Goal: Complete application form

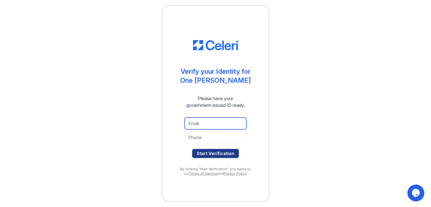
click at [216, 124] on input "email" at bounding box center [215, 123] width 62 height 12
type input "mikal.raphael@yahoo.com"
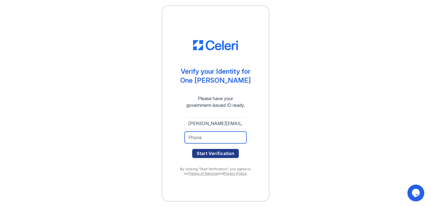
click at [210, 139] on input "tel" at bounding box center [215, 137] width 62 height 12
type input "3476359480"
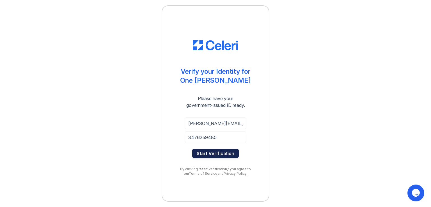
click at [220, 155] on button "Start Verification" at bounding box center [215, 153] width 47 height 9
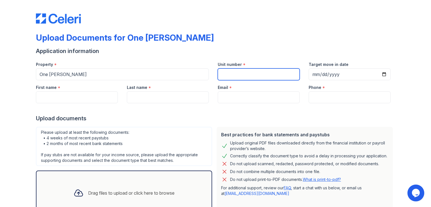
click at [271, 74] on input "Unit number" at bounding box center [258, 74] width 82 height 12
type input "2006"
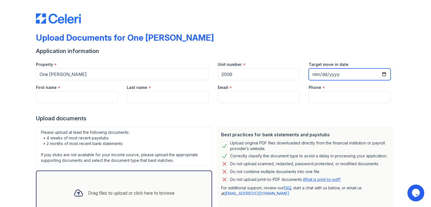
click at [380, 74] on input "Target move in date" at bounding box center [349, 74] width 82 height 12
click at [381, 74] on input "Target move in date" at bounding box center [349, 74] width 82 height 12
type input "2025-09-04"
click at [67, 104] on div at bounding box center [215, 108] width 359 height 11
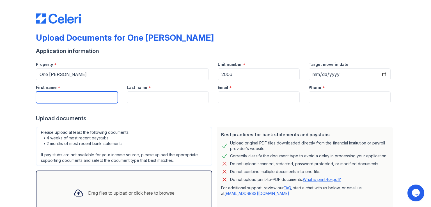
click at [68, 98] on input "First name" at bounding box center [77, 97] width 82 height 12
type input "Mikal"
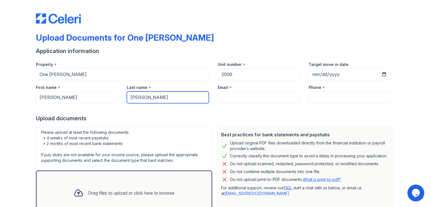
type input "Raphael"
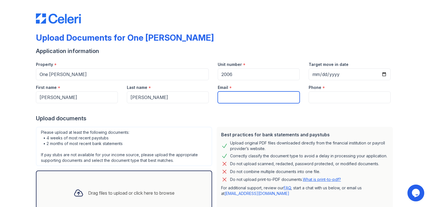
click at [276, 94] on input "Email" at bounding box center [258, 97] width 82 height 12
type input "mikal.raphael@yahoo.com"
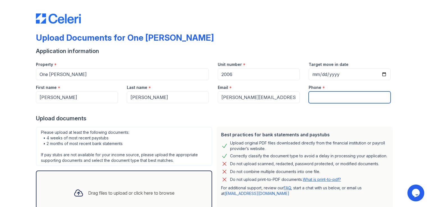
click at [325, 97] on input "Phone" at bounding box center [349, 97] width 82 height 12
type input "3476359480"
click at [401, 96] on div "Upload Documents for One Archer Application information Property * One Archer U…" at bounding box center [215, 125] width 413 height 250
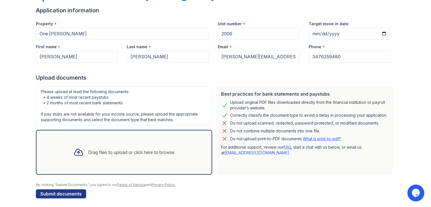
scroll to position [43, 0]
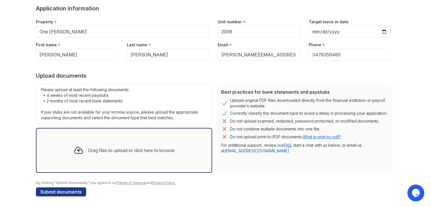
click at [94, 149] on div "Drag files to upload or click here to browse" at bounding box center [131, 150] width 86 height 7
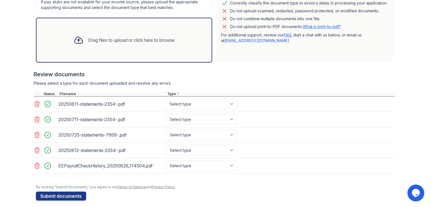
scroll to position [156, 0]
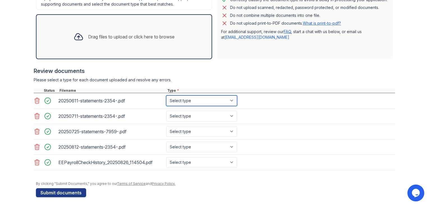
click at [230, 103] on select "Select type Paystub Bank Statement Offer Letter Tax Documents Benefit Award Let…" at bounding box center [201, 100] width 71 height 11
select select "bank_statement"
click at [166, 95] on select "Select type Paystub Bank Statement Offer Letter Tax Documents Benefit Award Let…" at bounding box center [201, 100] width 71 height 11
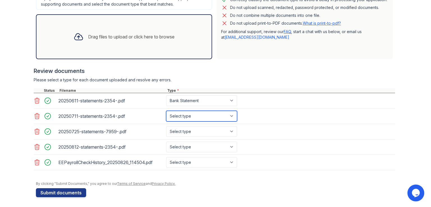
click at [198, 112] on select "Select type Paystub Bank Statement Offer Letter Tax Documents Benefit Award Let…" at bounding box center [201, 116] width 71 height 11
select select "bank_statement"
click at [166, 111] on select "Select type Paystub Bank Statement Offer Letter Tax Documents Benefit Award Let…" at bounding box center [201, 116] width 71 height 11
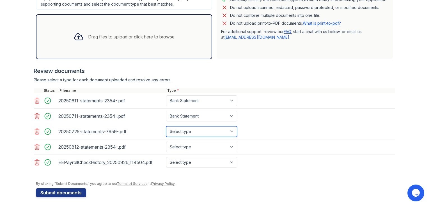
click at [186, 129] on select "Select type Paystub Bank Statement Offer Letter Tax Documents Benefit Award Let…" at bounding box center [201, 131] width 71 height 11
select select "bank_statement"
click at [166, 126] on select "Select type Paystub Bank Statement Offer Letter Tax Documents Benefit Award Let…" at bounding box center [201, 131] width 71 height 11
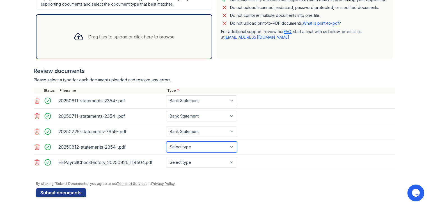
click at [185, 142] on select "Select type Paystub Bank Statement Offer Letter Tax Documents Benefit Award Let…" at bounding box center [201, 147] width 71 height 11
select select "bank_statement"
click at [166, 142] on select "Select type Paystub Bank Statement Offer Letter Tax Documents Benefit Award Let…" at bounding box center [201, 147] width 71 height 11
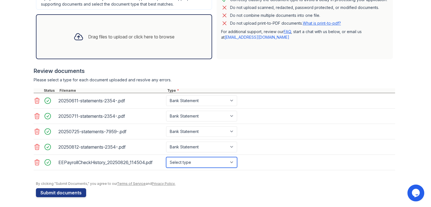
click at [182, 158] on select "Select type Paystub Bank Statement Offer Letter Tax Documents Benefit Award Let…" at bounding box center [201, 162] width 71 height 11
select select "paystub"
click at [166, 157] on select "Select type Paystub Bank Statement Offer Letter Tax Documents Benefit Award Let…" at bounding box center [201, 162] width 71 height 11
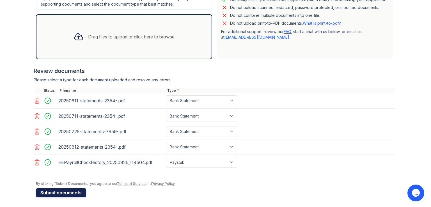
click at [50, 193] on button "Submit documents" at bounding box center [61, 192] width 50 height 9
